Goal: Navigation & Orientation: Find specific page/section

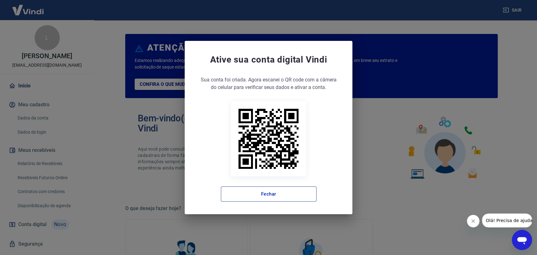
click at [274, 195] on button "Fechar" at bounding box center [269, 194] width 96 height 15
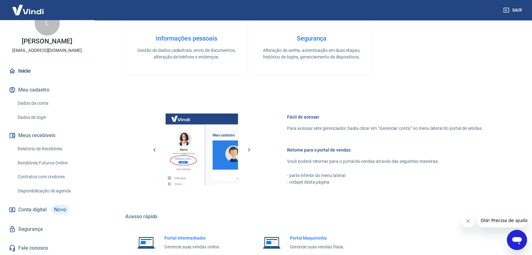
scroll to position [300, 0]
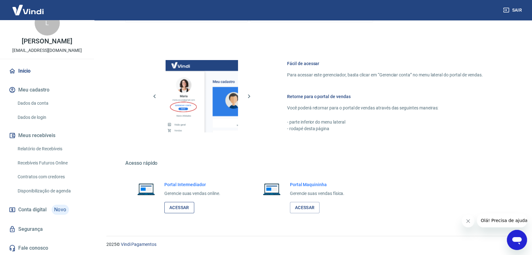
click at [184, 211] on link "Acessar" at bounding box center [179, 208] width 30 height 12
